Goal: Transaction & Acquisition: Download file/media

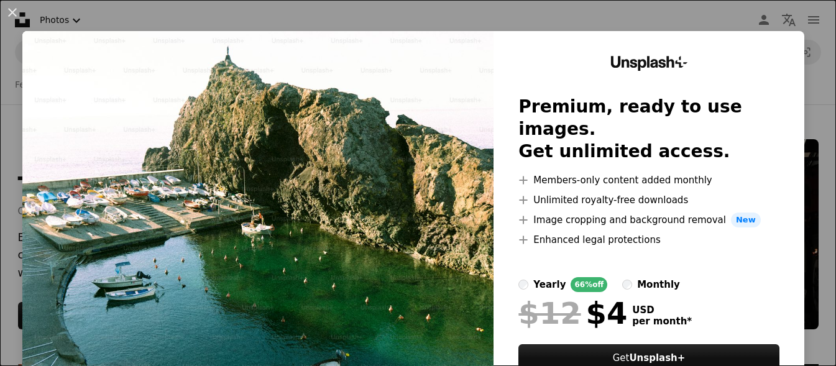
scroll to position [3504, 0]
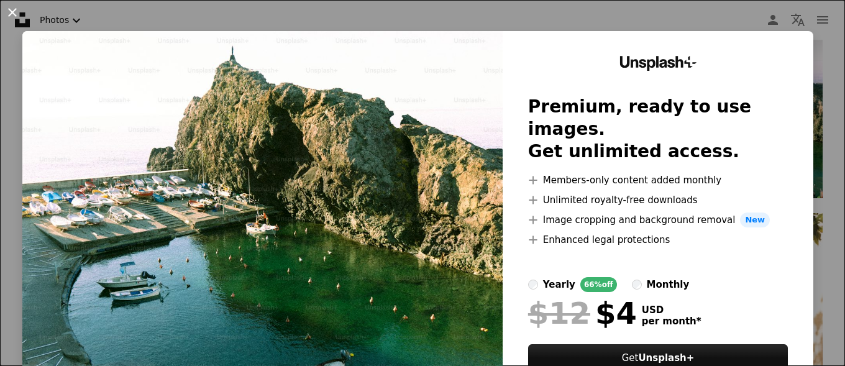
click at [8, 7] on button "An X shape" at bounding box center [12, 12] width 15 height 15
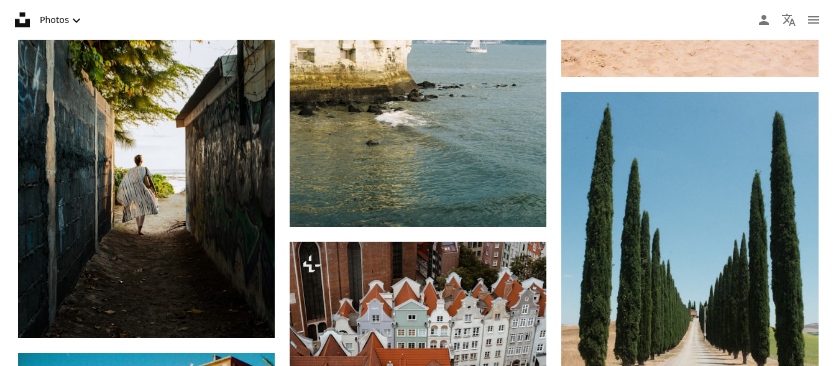
scroll to position [6323, 0]
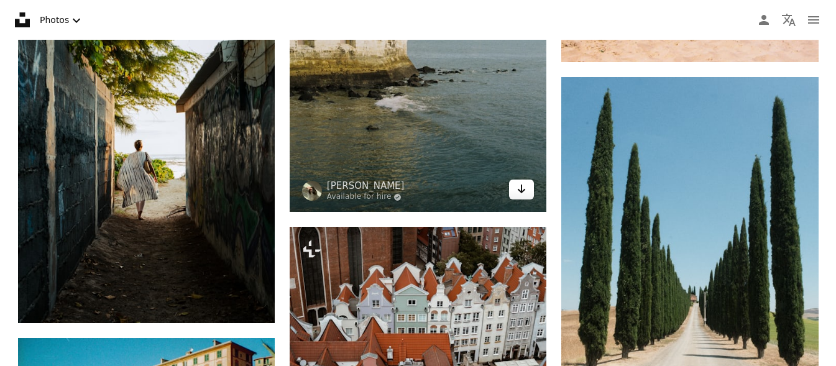
click at [523, 182] on icon "Arrow pointing down" at bounding box center [522, 189] width 10 height 15
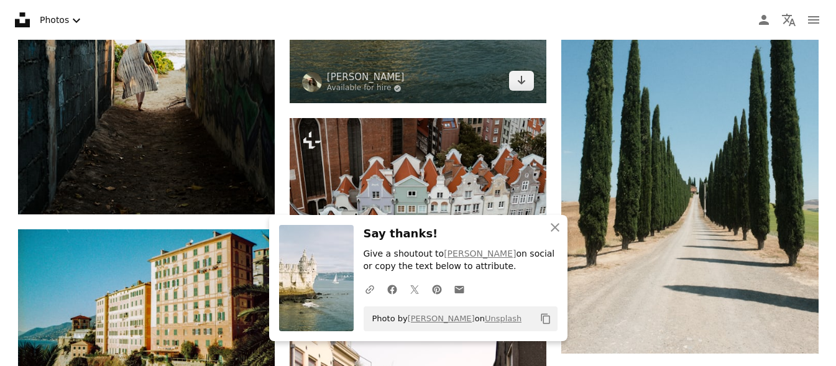
scroll to position [6447, 0]
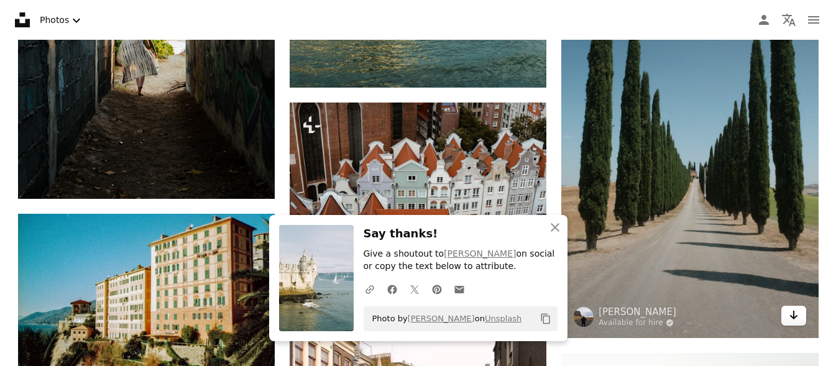
click at [788, 310] on link "Arrow pointing down" at bounding box center [793, 316] width 25 height 20
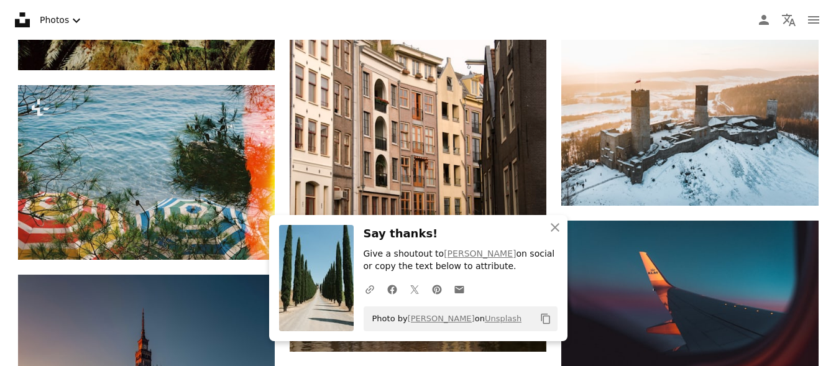
scroll to position [6795, 0]
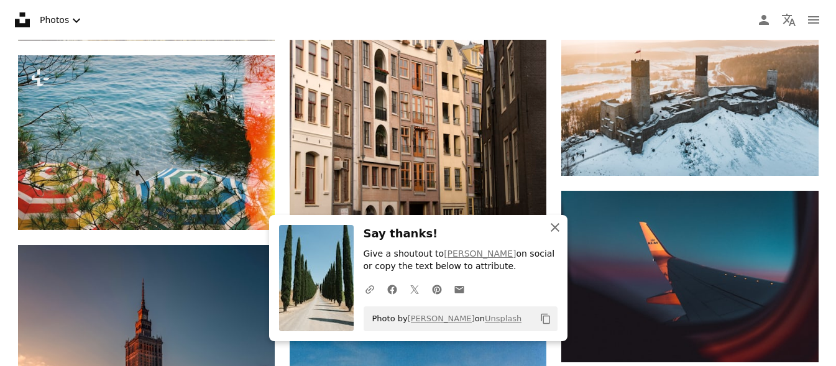
click at [553, 223] on icon "An X shape" at bounding box center [555, 227] width 15 height 15
